Goal: Information Seeking & Learning: Check status

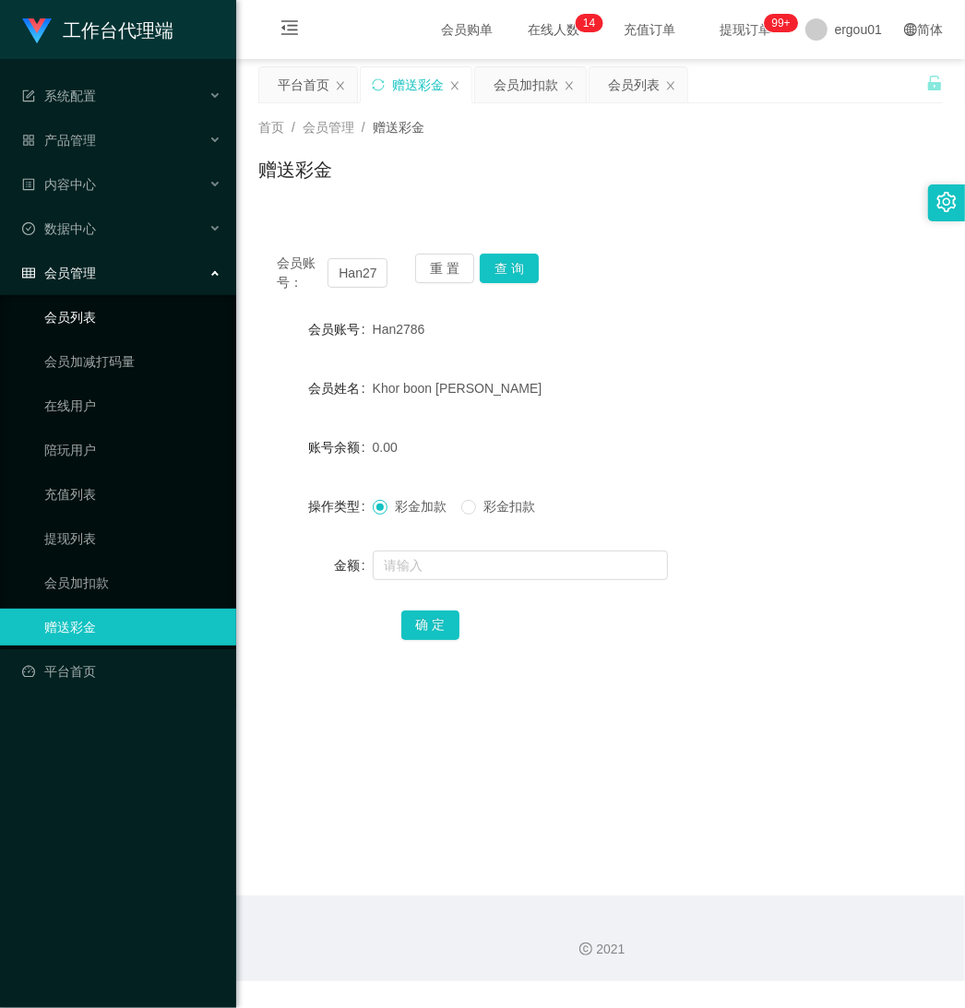
click at [90, 307] on link "会员列表" at bounding box center [132, 317] width 177 height 37
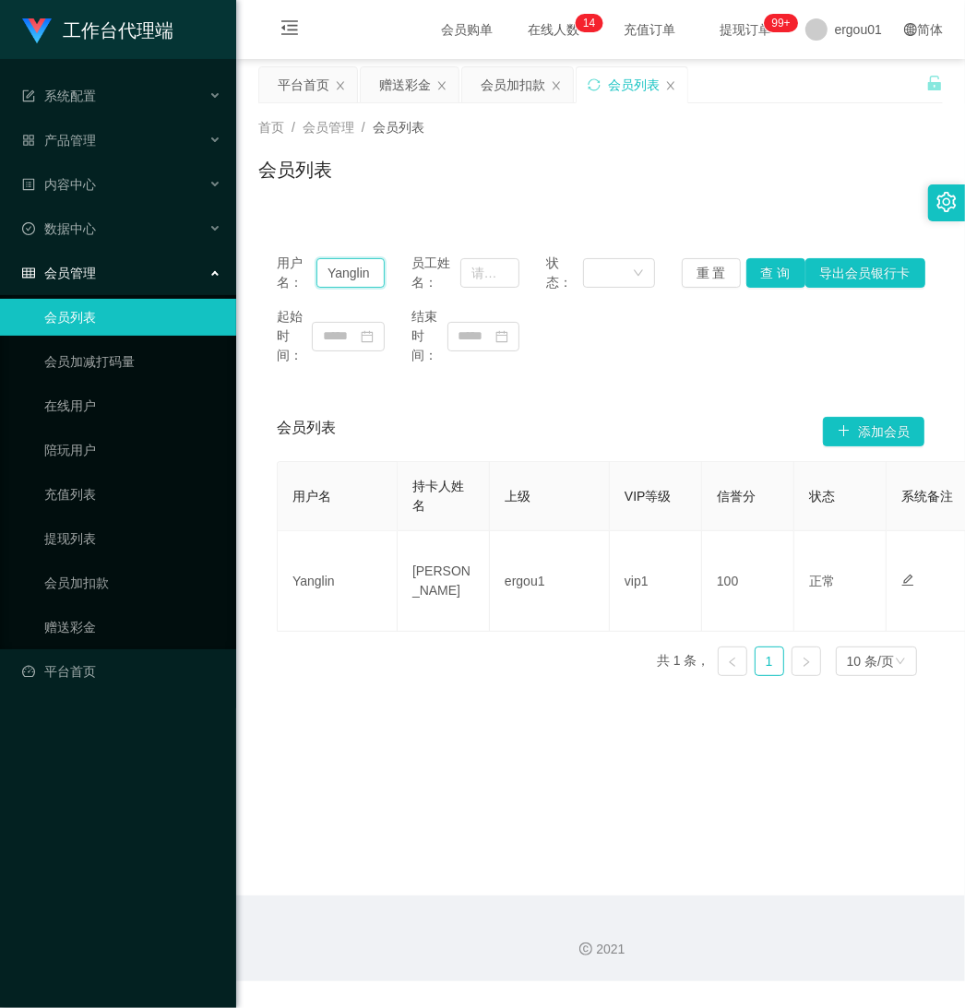
drag, startPoint x: 323, startPoint y: 272, endPoint x: 565, endPoint y: 270, distance: 241.7
click at [565, 270] on div "用户名： Yanglin 员工姓名： 状态： 重 置 查 询 导出会员银行卡" at bounding box center [601, 273] width 648 height 39
paste input "uberstud87"
type input "uberstud87"
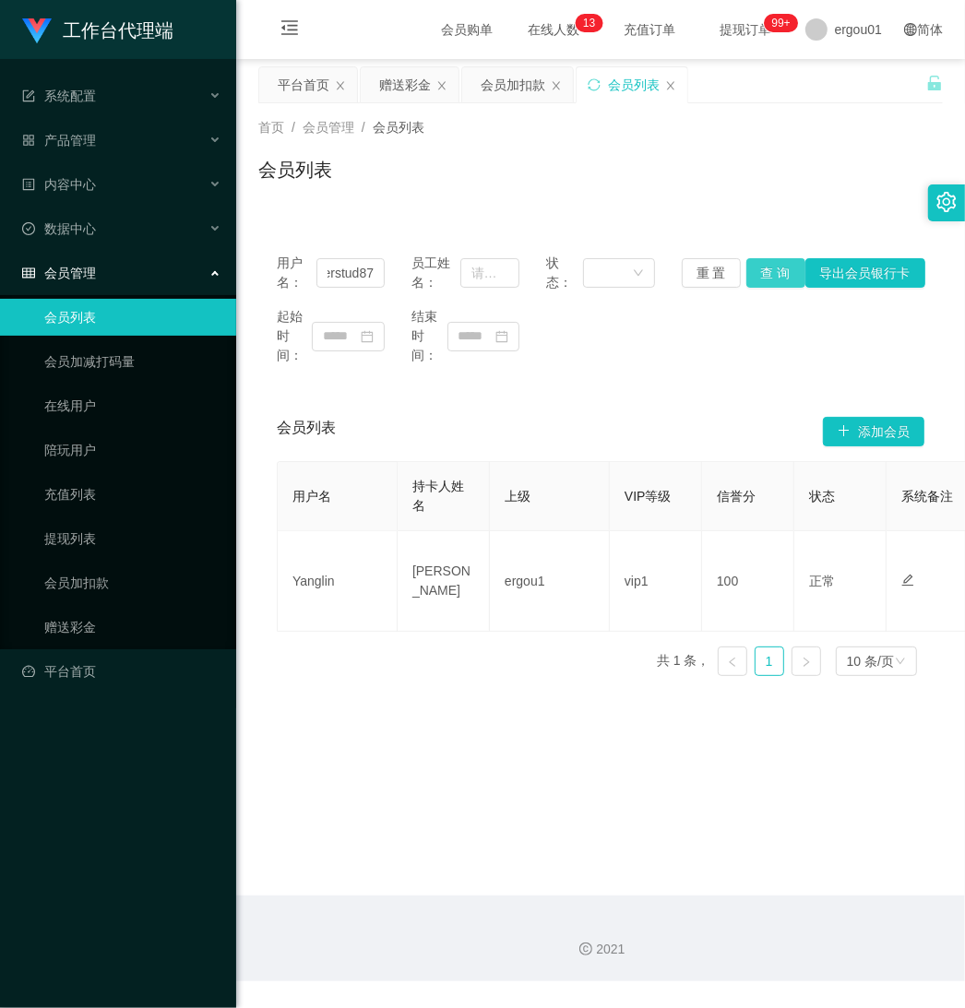
click at [767, 272] on button "查 询" at bounding box center [775, 273] width 59 height 30
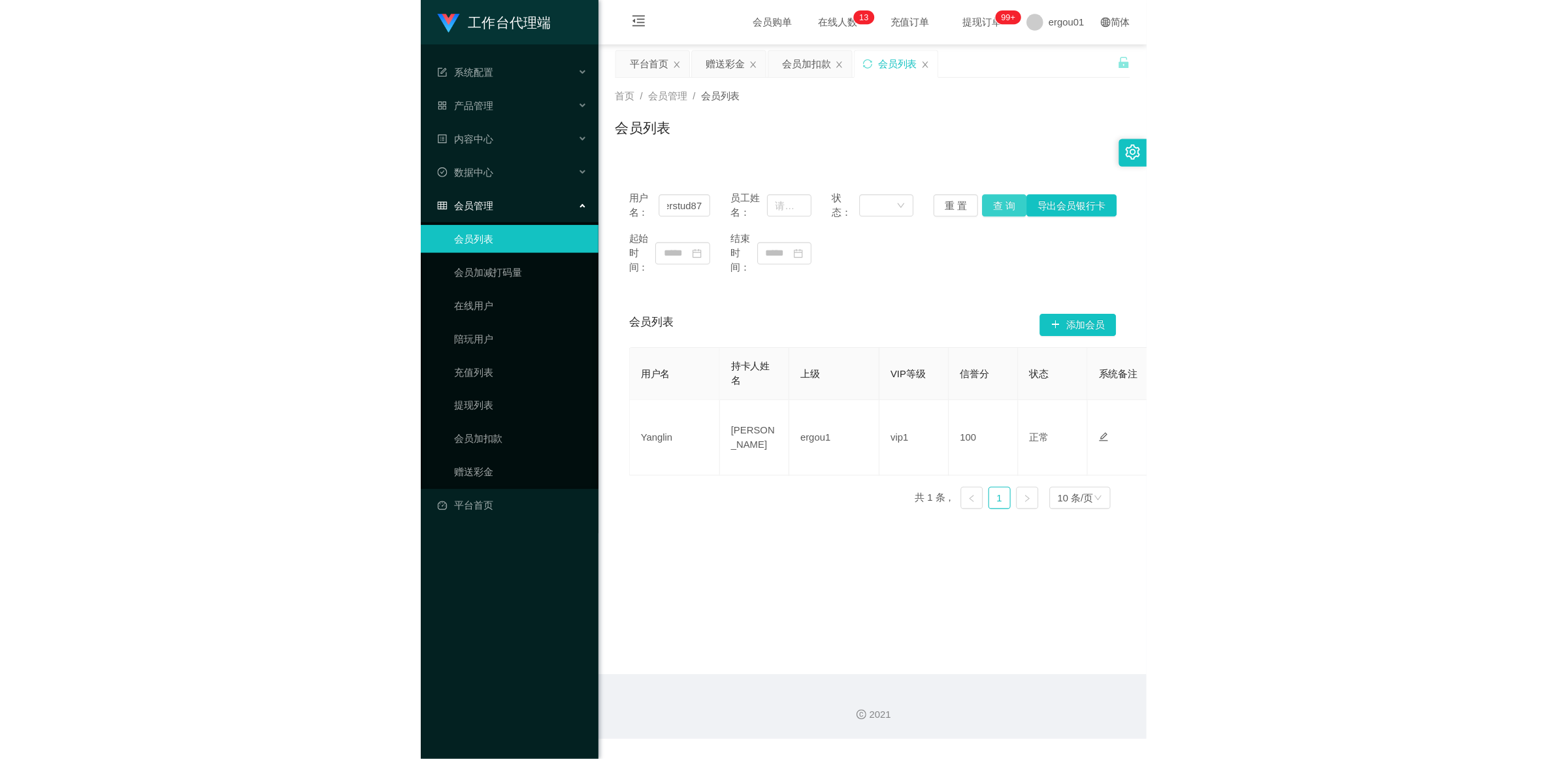
scroll to position [0, 0]
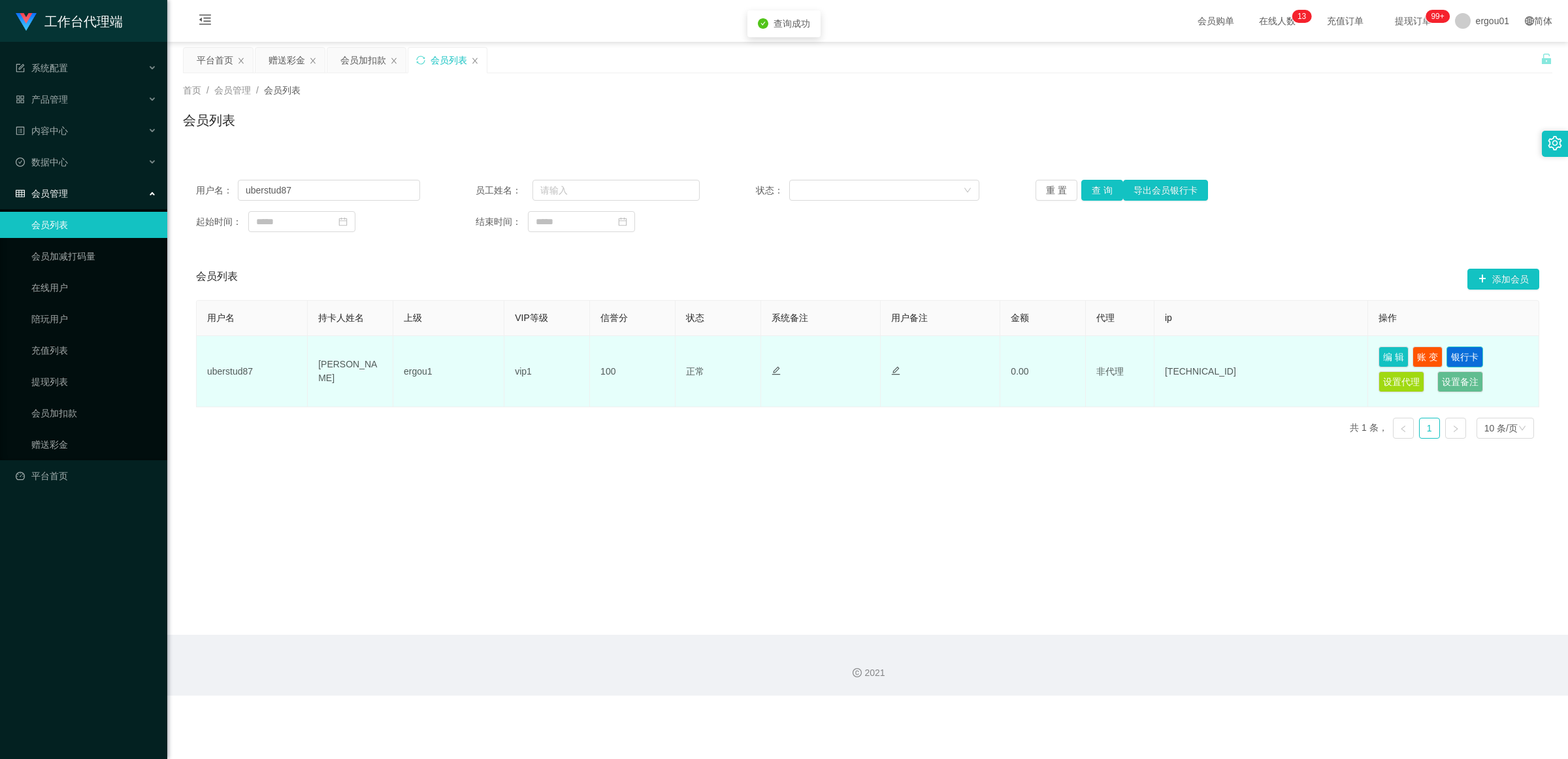
click at [683, 351] on button "银行卡" at bounding box center [1465, 357] width 37 height 21
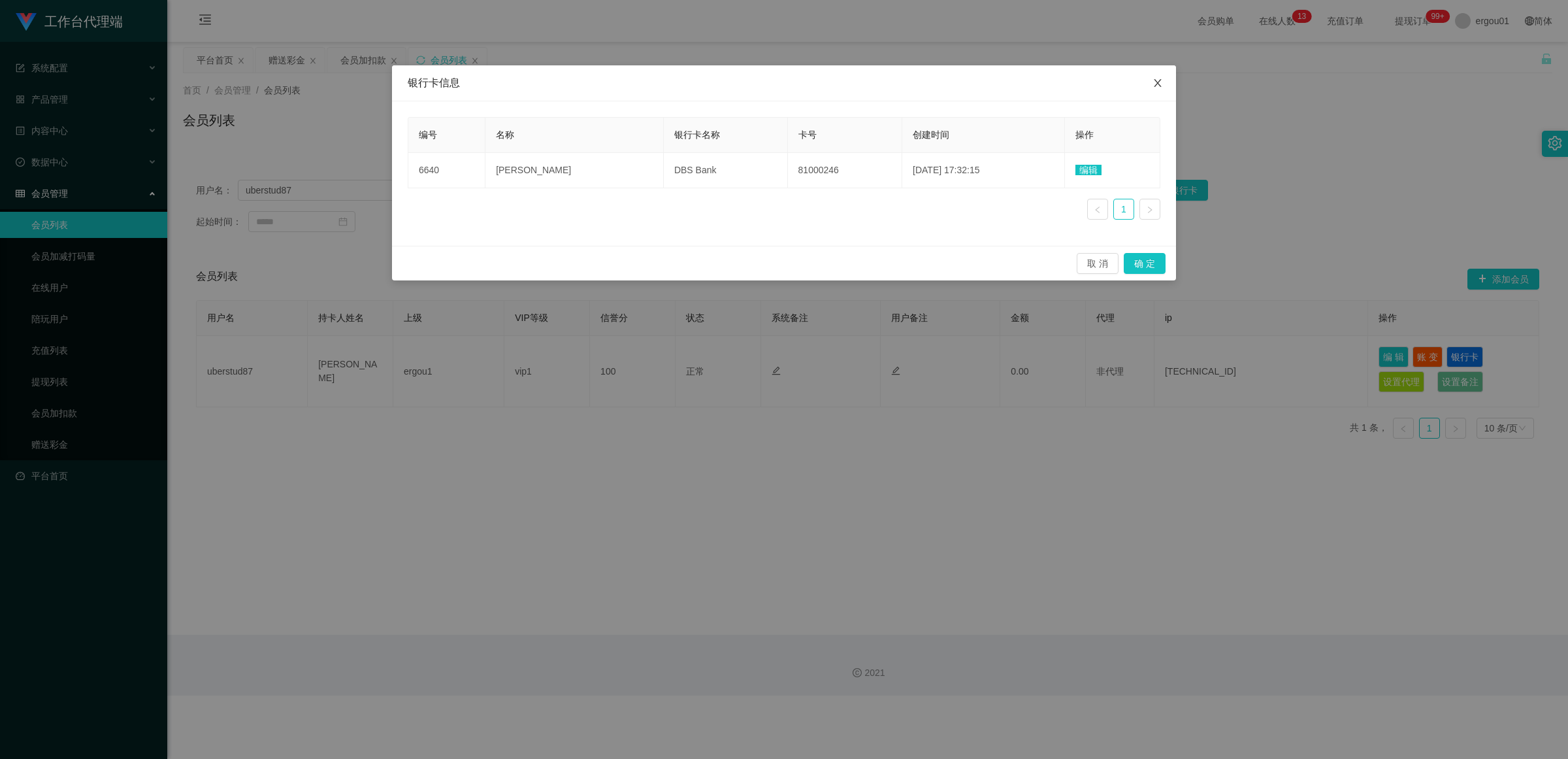
click at [683, 72] on span "Close" at bounding box center [1158, 84] width 37 height 37
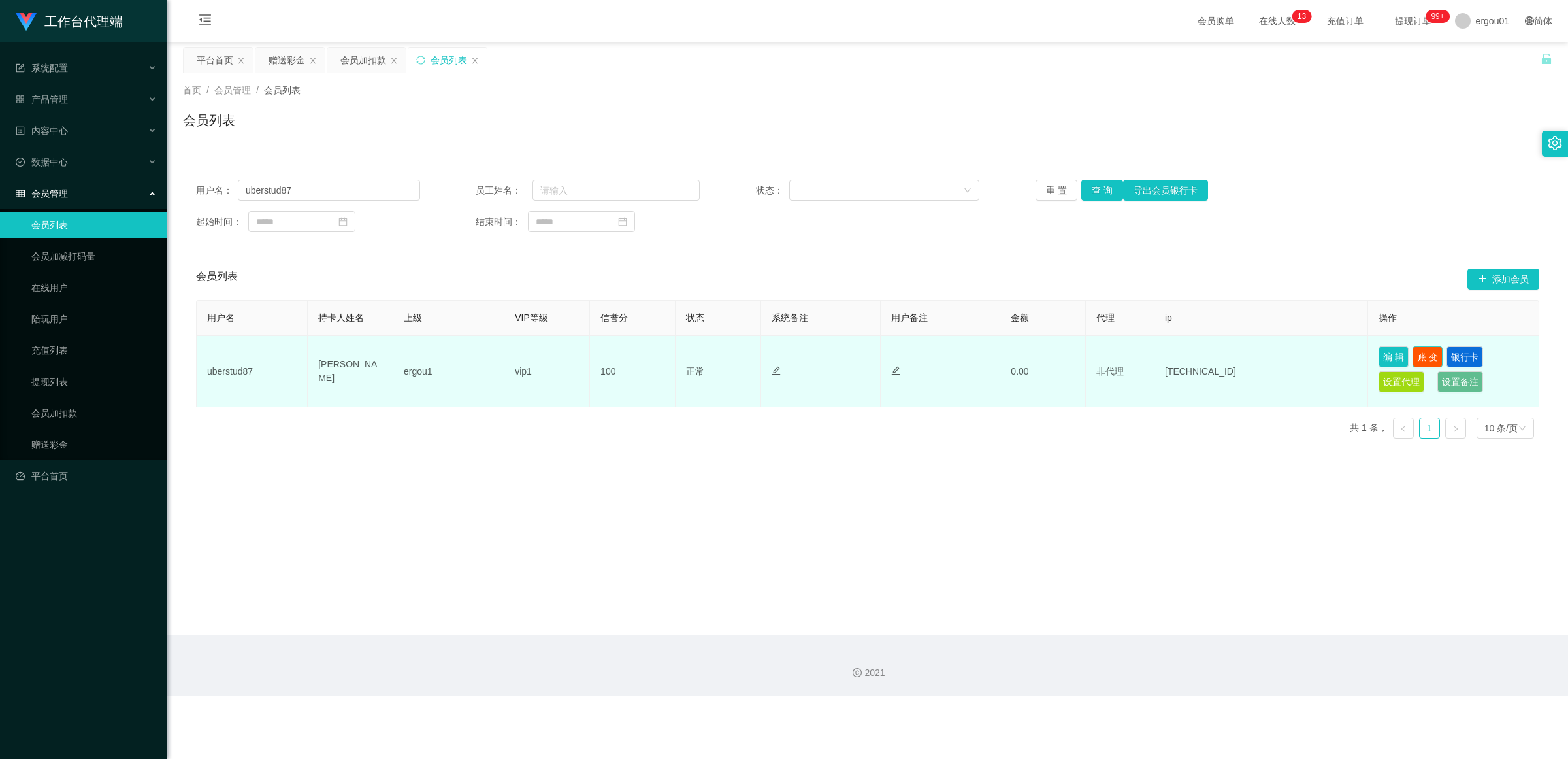
click at [683, 357] on button "账 变" at bounding box center [1427, 357] width 30 height 21
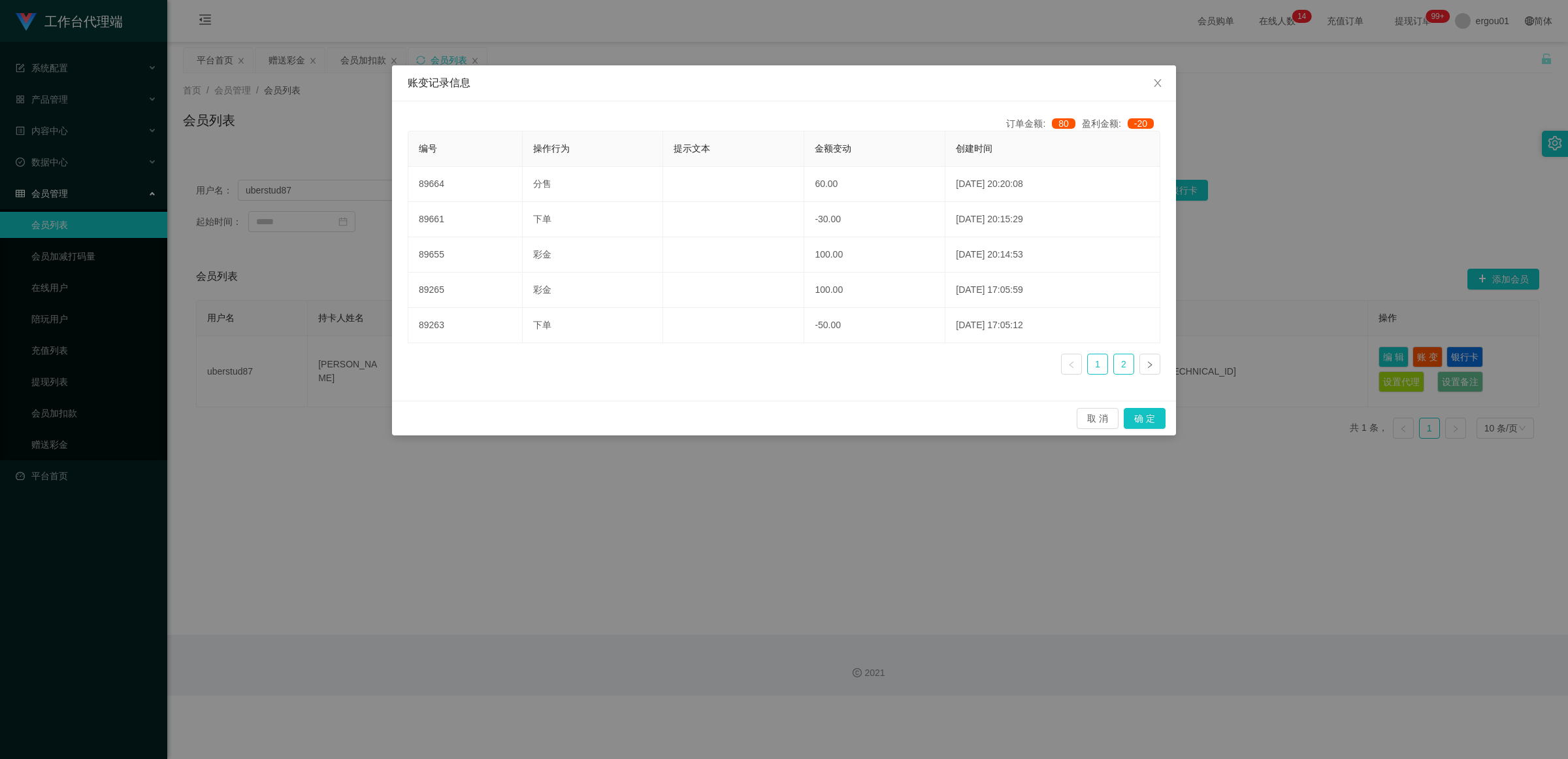
click at [683, 361] on link "2" at bounding box center [1124, 364] width 20 height 20
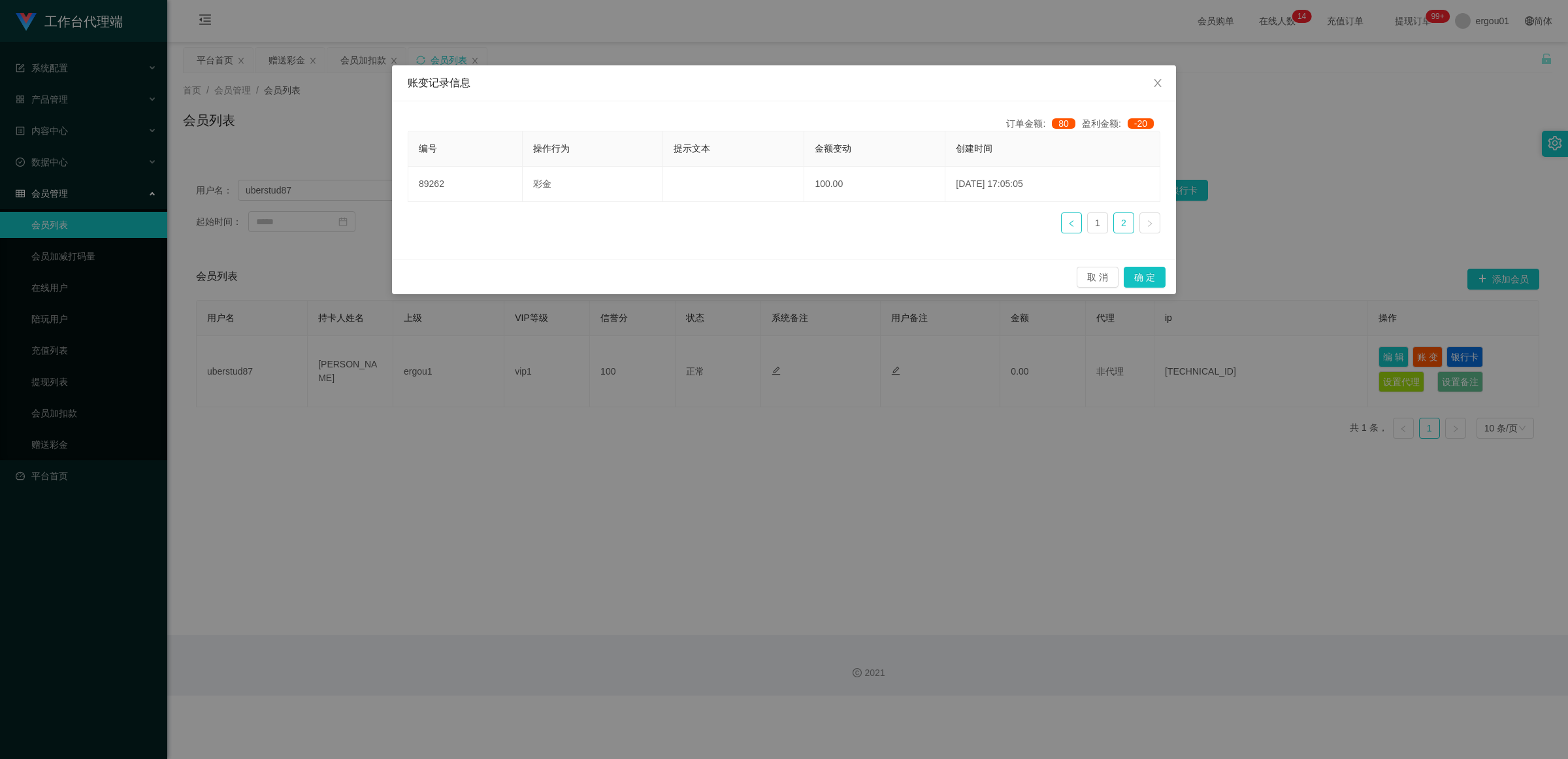
click at [683, 223] on icon "图标: left" at bounding box center [1071, 223] width 8 height 8
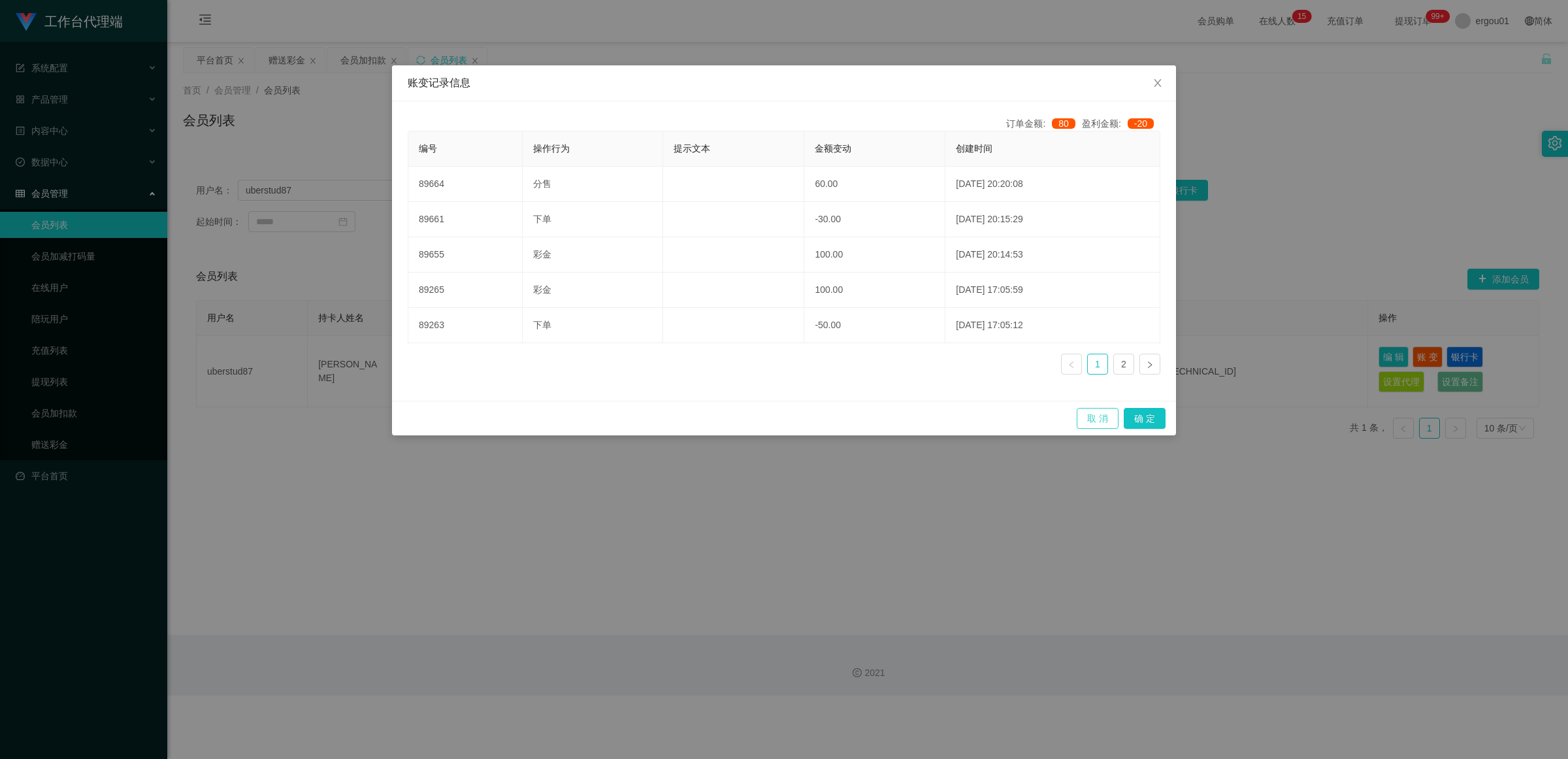
click at [683, 417] on button "取 消" at bounding box center [1097, 419] width 42 height 21
